Goal: Task Accomplishment & Management: Manage account settings

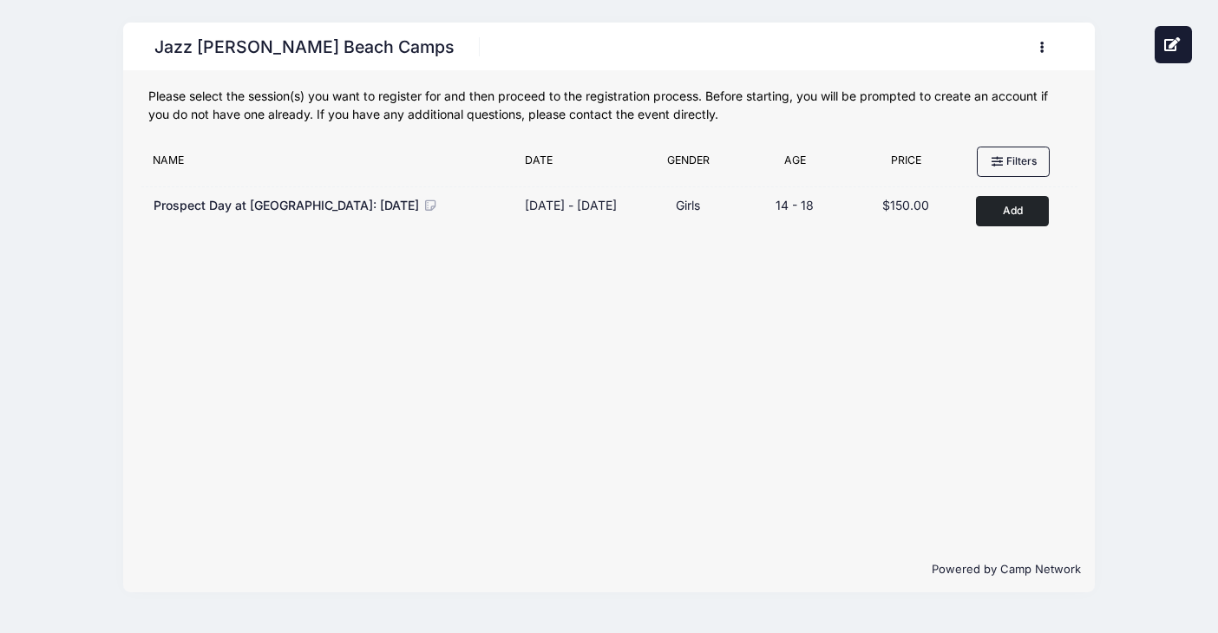
click at [1041, 55] on button "button" at bounding box center [1046, 47] width 47 height 30
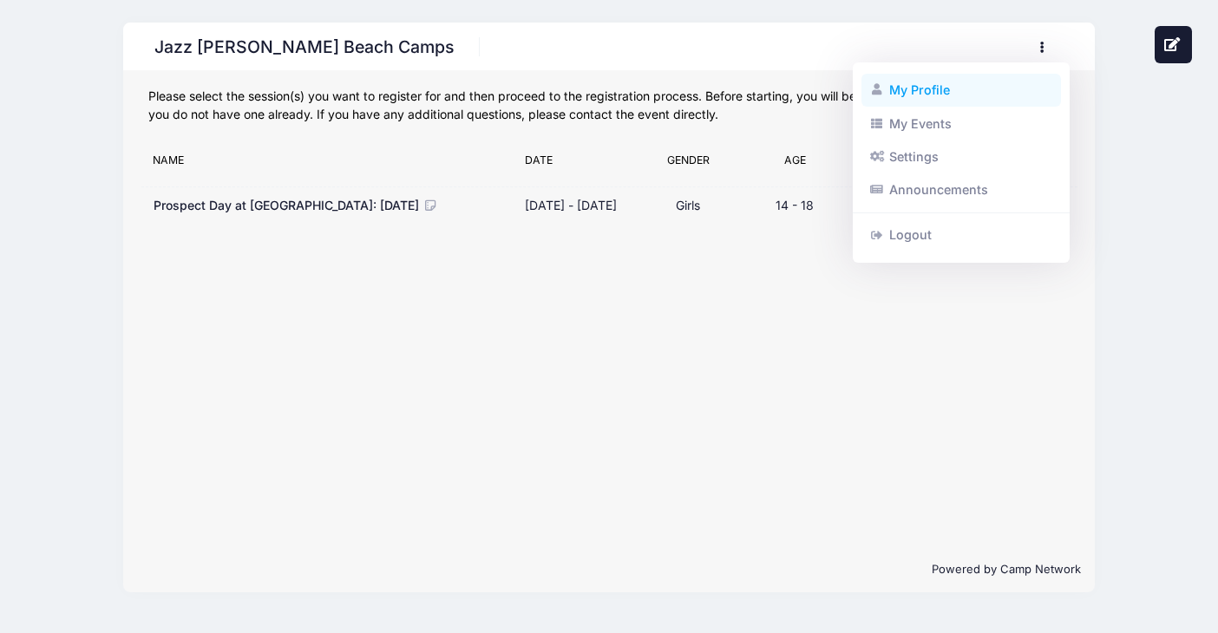
click at [930, 93] on link "My Profile" at bounding box center [962, 90] width 200 height 33
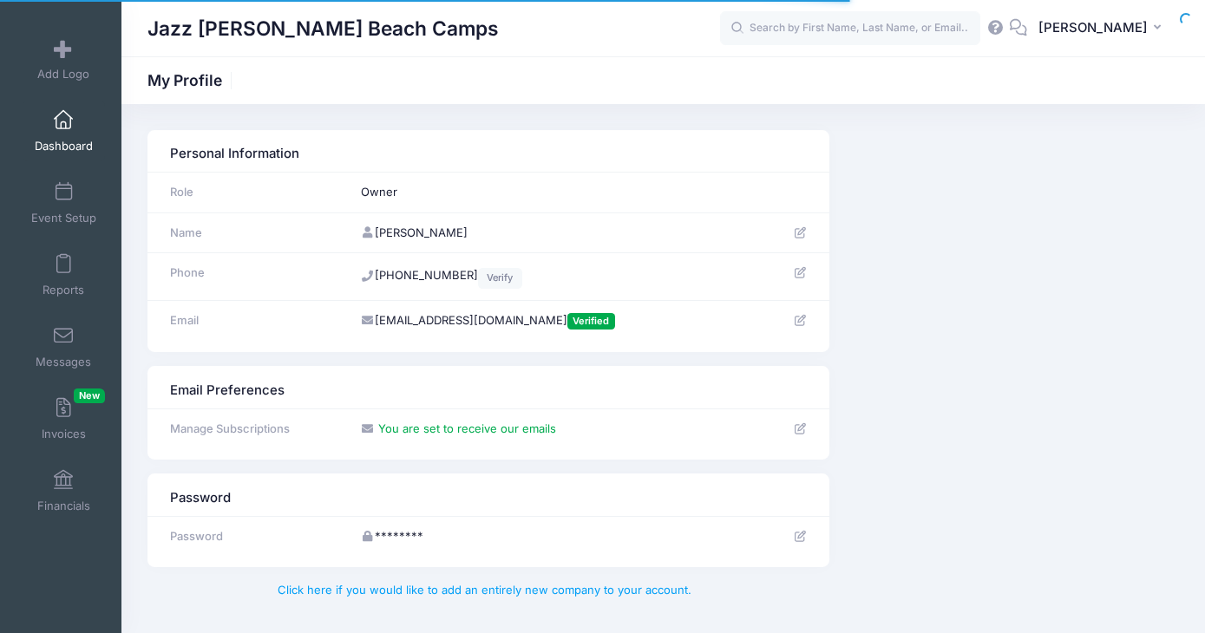
click at [63, 121] on span at bounding box center [63, 120] width 0 height 19
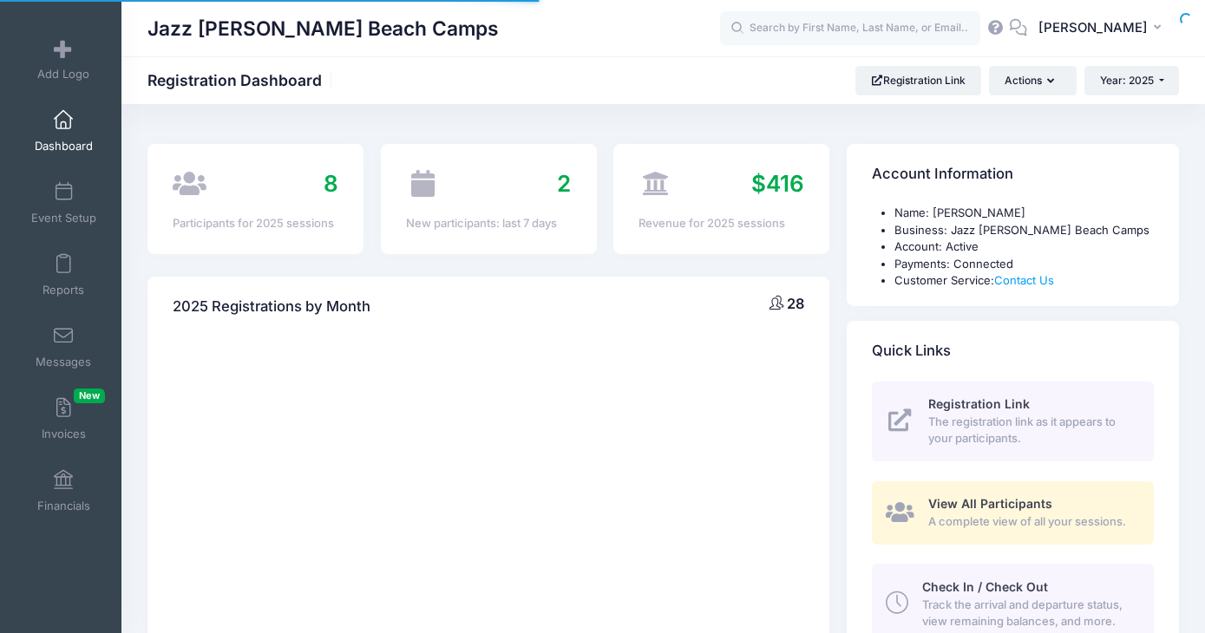
select select
